Goal: Information Seeking & Learning: Find specific page/section

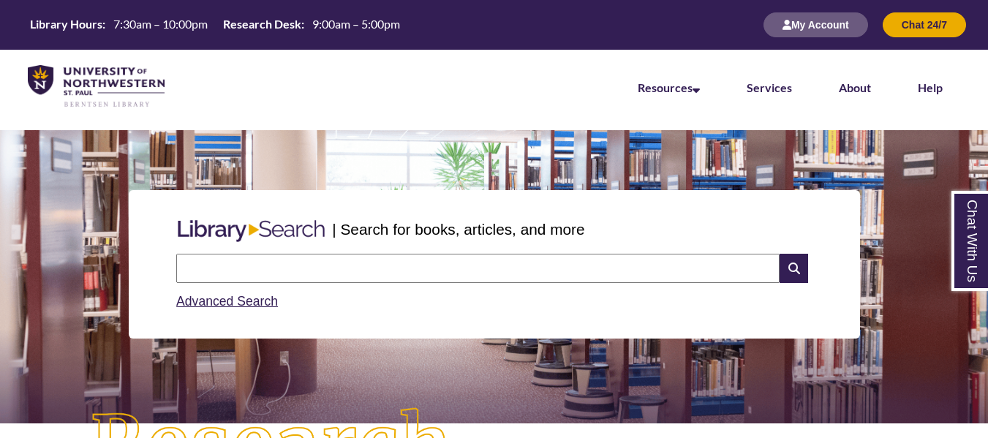
click at [295, 275] on input "text" at bounding box center [477, 268] width 603 height 29
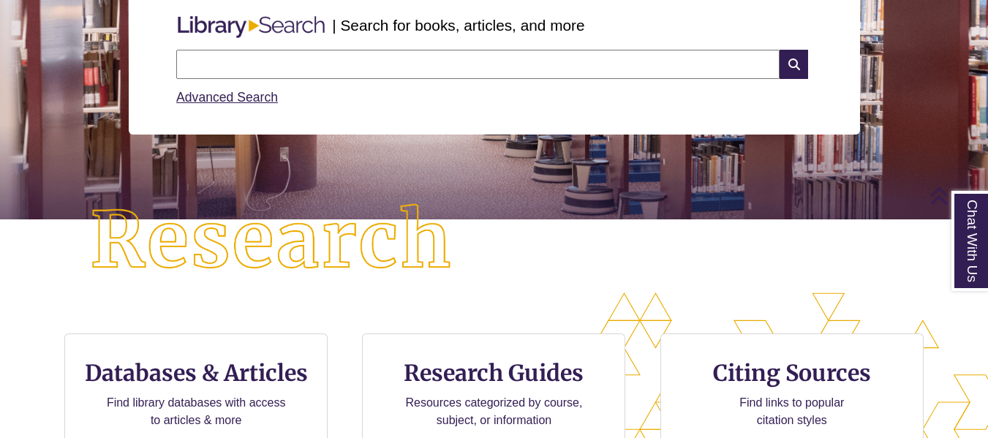
scroll to position [254, 0]
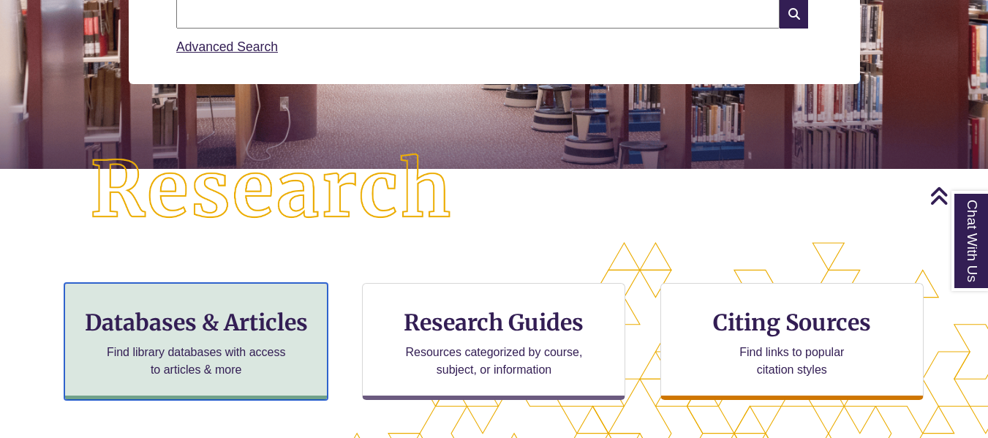
click at [228, 328] on h3 "Databases & Articles" at bounding box center [196, 323] width 238 height 28
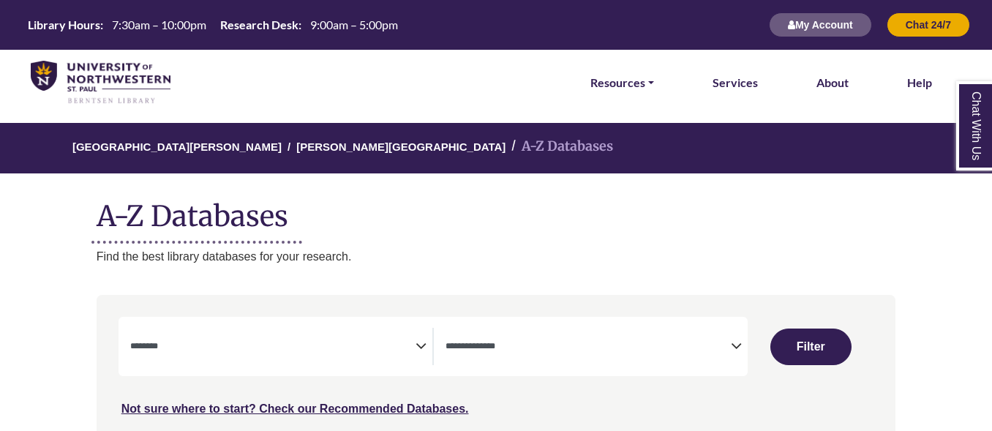
select select "Database Subject Filter"
select select "Database Types Filter"
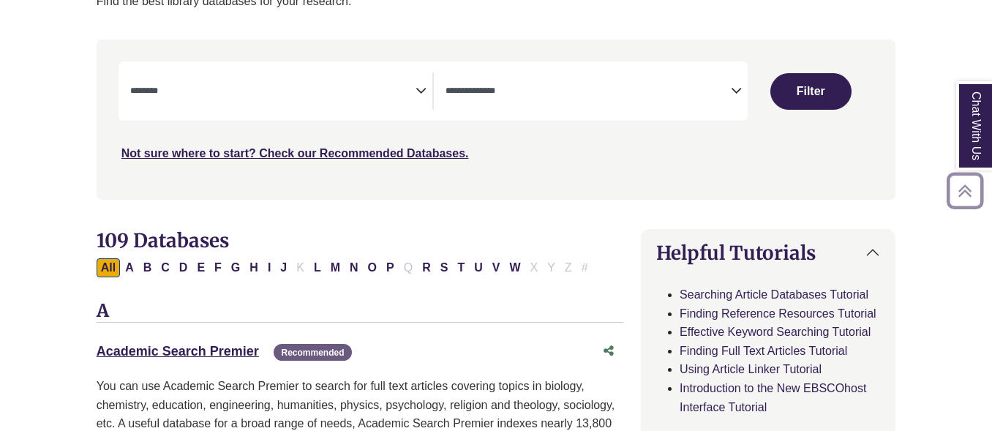
scroll to position [333, 0]
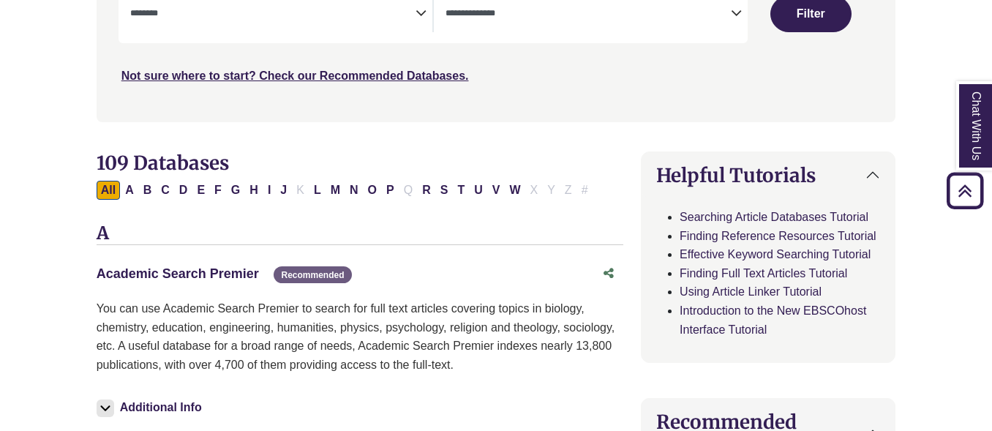
click at [215, 274] on link "Academic Search Premier This link opens in a new window" at bounding box center [178, 273] width 162 height 15
